Goal: Transaction & Acquisition: Book appointment/travel/reservation

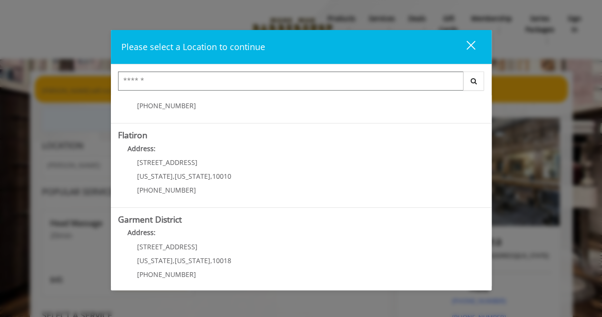
scroll to position [229, 0]
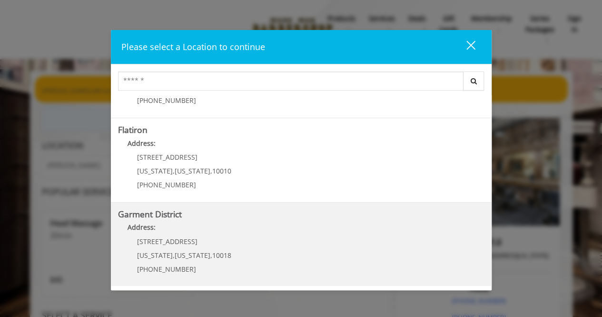
click at [384, 234] on District "Address:" at bounding box center [301, 229] width 366 height 15
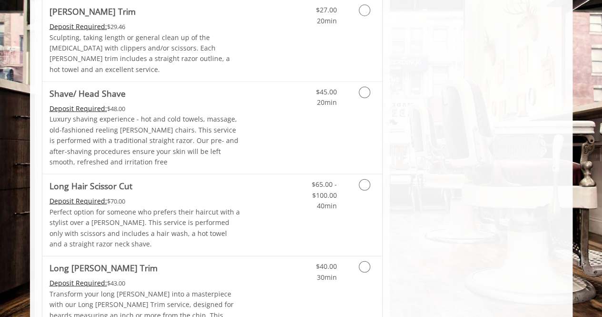
scroll to position [1107, 0]
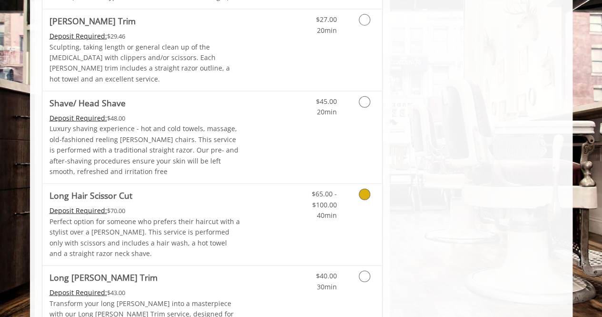
click at [363, 188] on icon "Grooming services" at bounding box center [364, 193] width 11 height 11
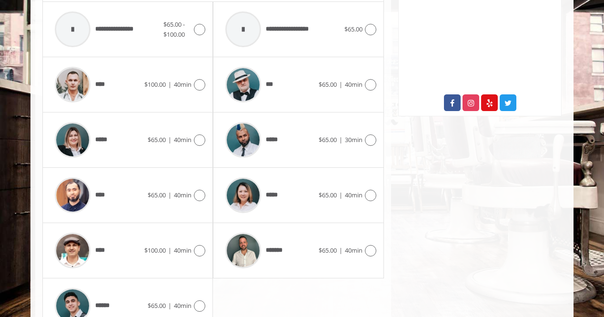
scroll to position [472, 0]
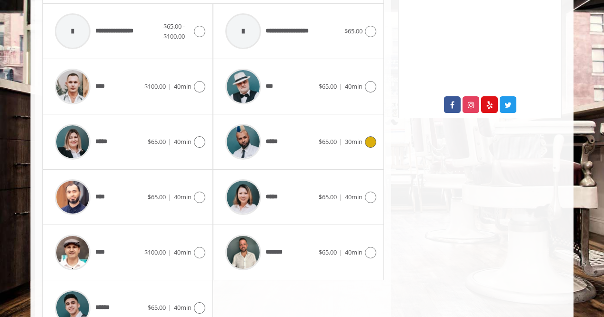
click at [371, 139] on icon at bounding box center [370, 141] width 11 height 11
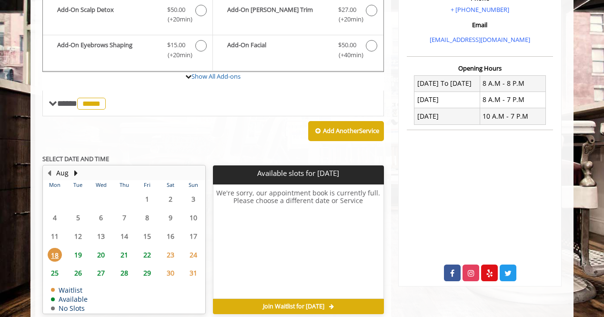
scroll to position [346, 0]
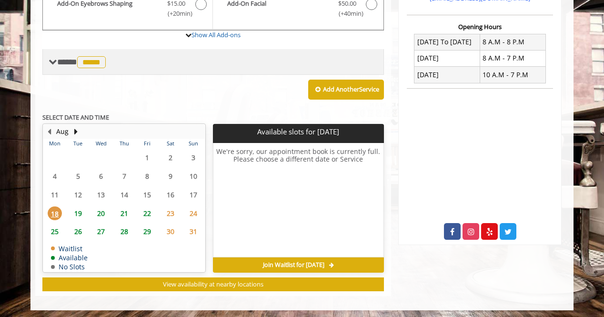
click at [97, 58] on span "*****" at bounding box center [91, 62] width 29 height 12
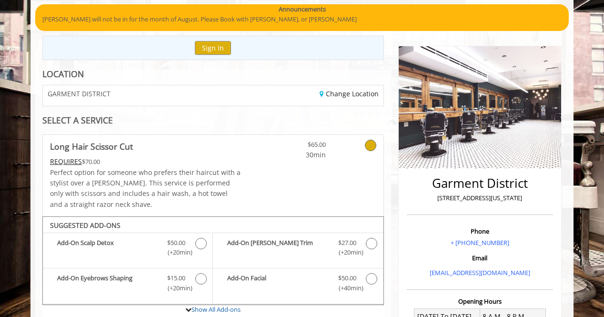
scroll to position [0, 0]
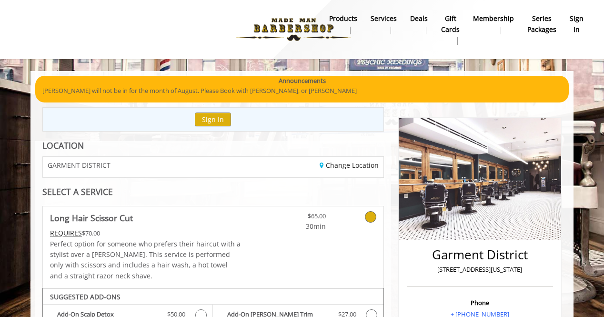
click at [593, 30] on nav "Main Menu . products Services Deals gift cards Membership Series packages sign …" at bounding box center [301, 29] width 589 height 59
click at [287, 24] on img at bounding box center [293, 29] width 131 height 52
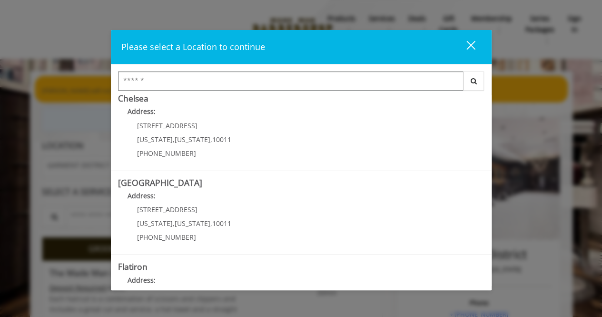
scroll to position [90, 0]
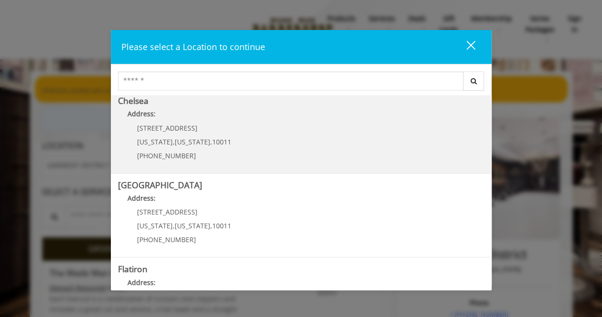
click at [391, 125] on link "Chelsea Address: 169/170 W 23rd St New York , New York , 10011 (917) 639-3902" at bounding box center [301, 130] width 366 height 69
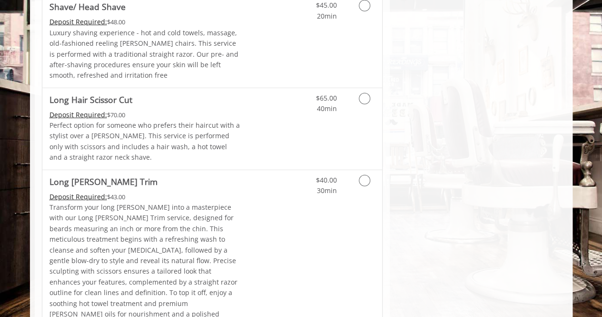
scroll to position [1322, 0]
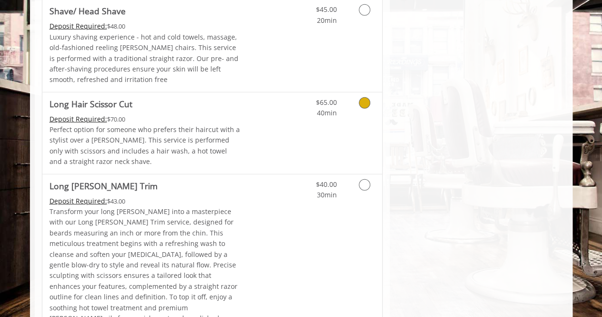
click at [361, 97] on icon "Grooming services" at bounding box center [364, 102] width 11 height 11
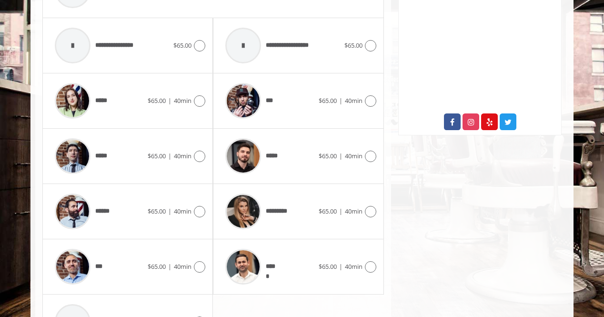
scroll to position [463, 0]
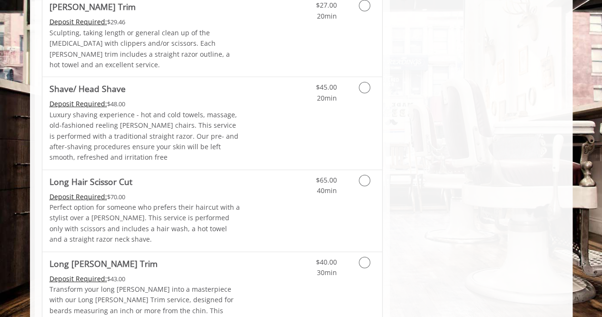
scroll to position [1237, 0]
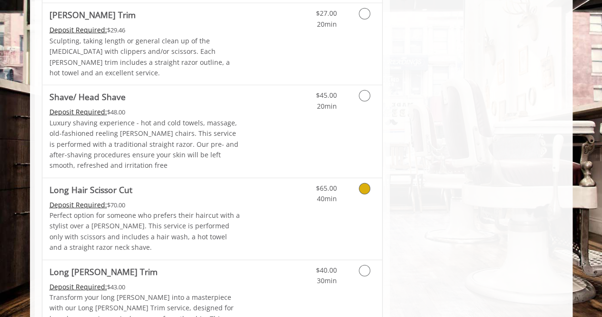
click at [362, 183] on icon "Grooming services" at bounding box center [364, 188] width 11 height 11
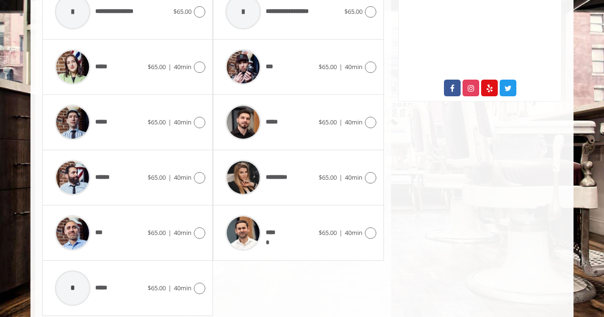
scroll to position [496, 0]
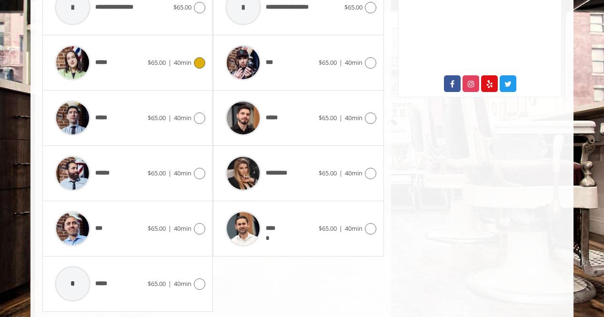
click at [196, 60] on icon at bounding box center [199, 62] width 11 height 11
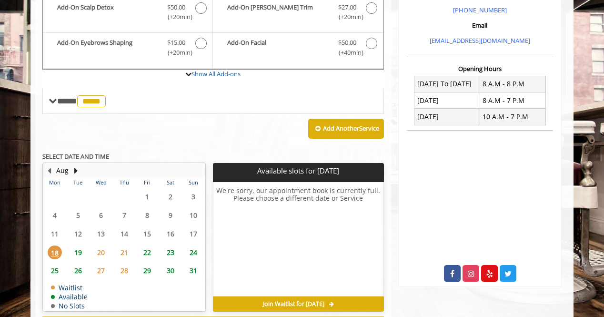
scroll to position [287, 0]
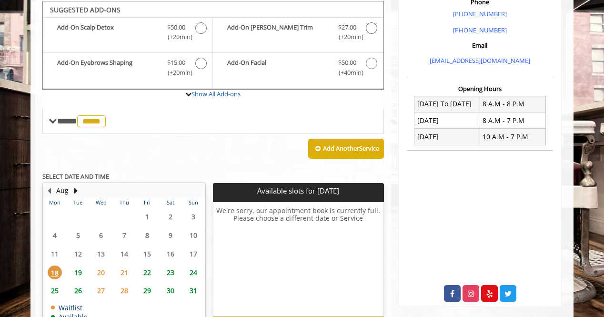
click at [120, 269] on span "21" at bounding box center [124, 272] width 14 height 14
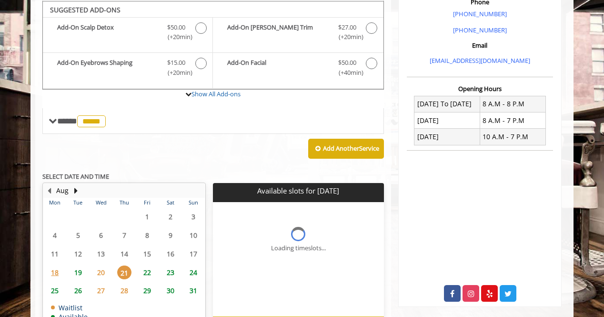
scroll to position [346, 0]
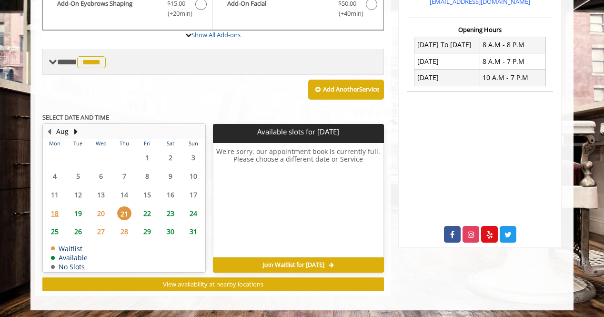
click at [106, 61] on span "*****" at bounding box center [91, 62] width 29 height 12
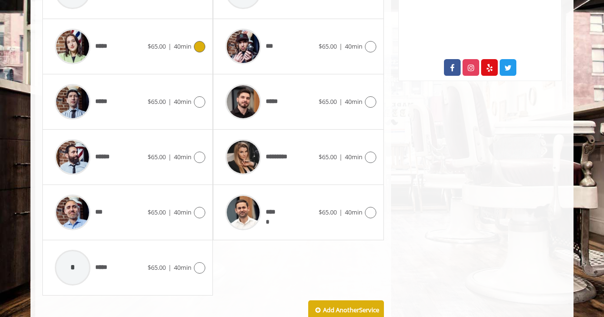
scroll to position [514, 0]
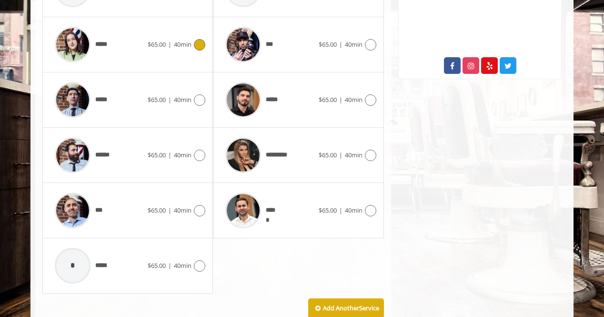
click at [373, 152] on icon at bounding box center [370, 154] width 11 height 11
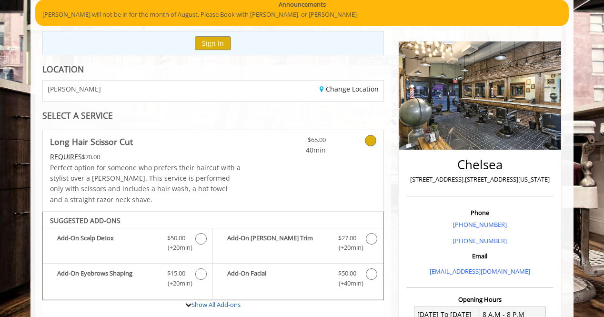
scroll to position [0, 0]
